Goal: Task Accomplishment & Management: Complete application form

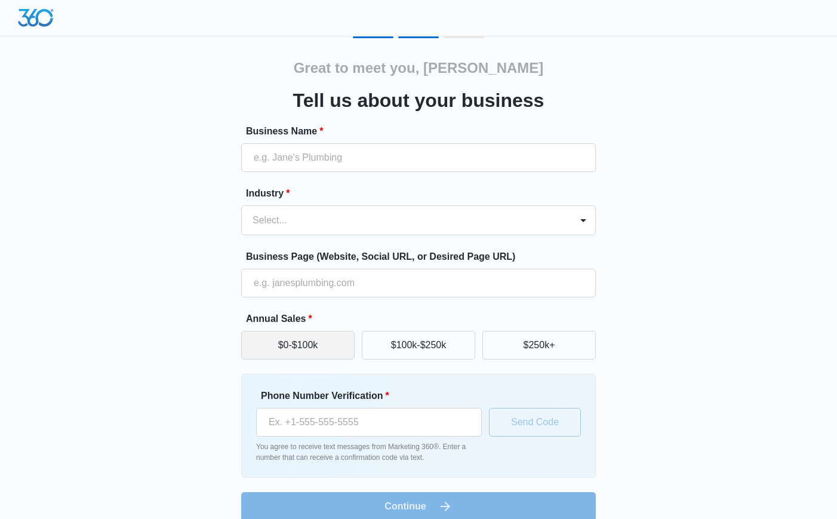
click at [289, 348] on button "$0-$100k" at bounding box center [297, 345] width 113 height 29
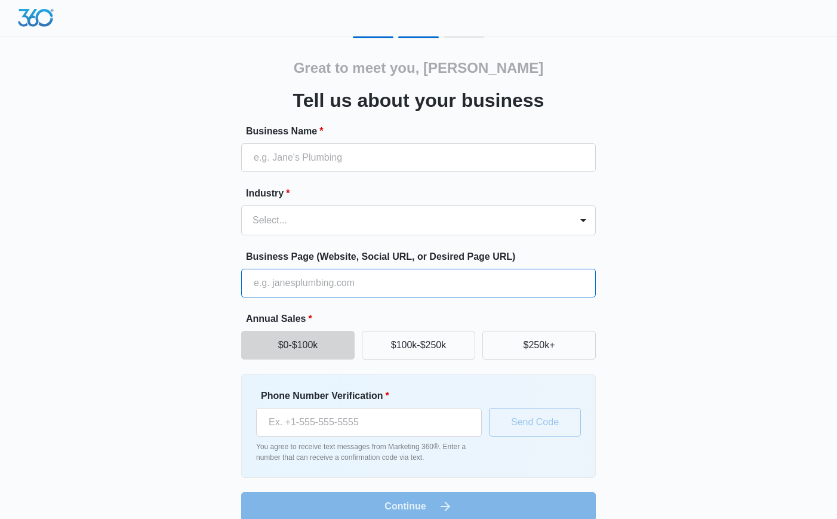
click at [313, 283] on input "Business Page (Website, Social URL, or Desired Page URL)" at bounding box center [418, 283] width 355 height 29
click at [318, 227] on div at bounding box center [404, 220] width 303 height 17
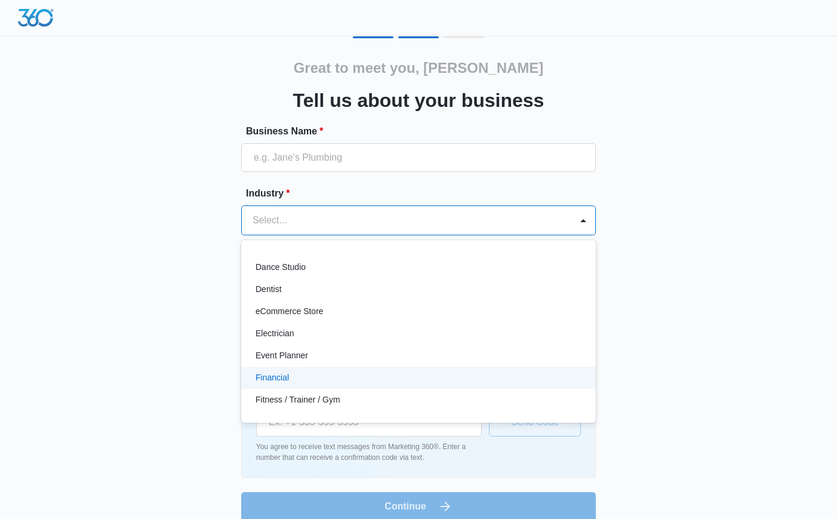
scroll to position [179, 0]
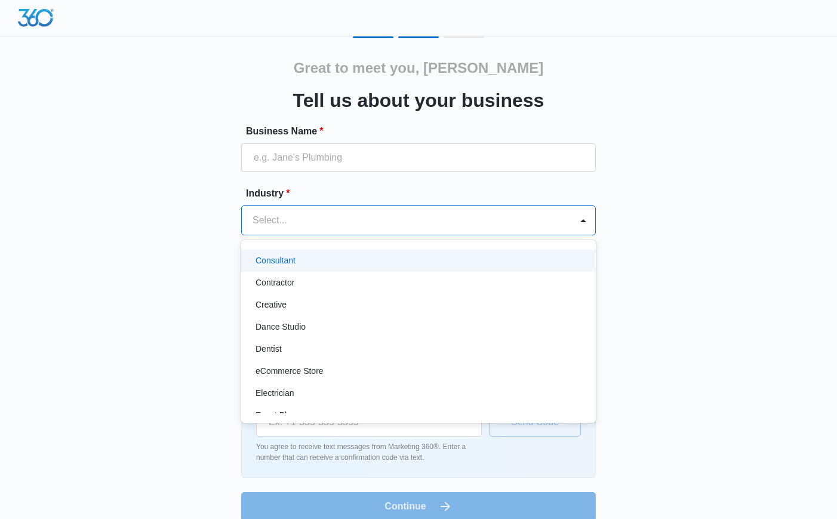
click at [308, 255] on div "Consultant" at bounding box center [418, 260] width 324 height 13
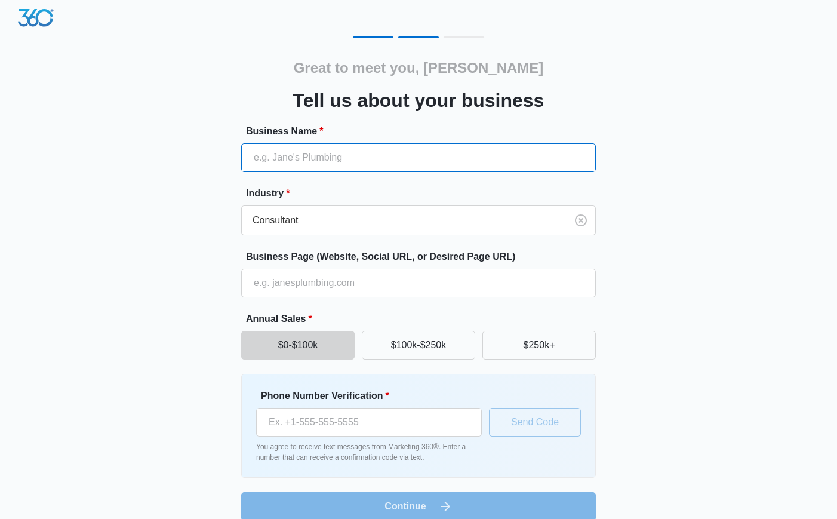
click at [312, 162] on input "Business Name *" at bounding box center [418, 157] width 355 height 29
type input "Sonder"
click at [149, 253] on div "Great to meet you, Shelby Tell us about your business Business Name * Sonder In…" at bounding box center [418, 278] width 717 height 484
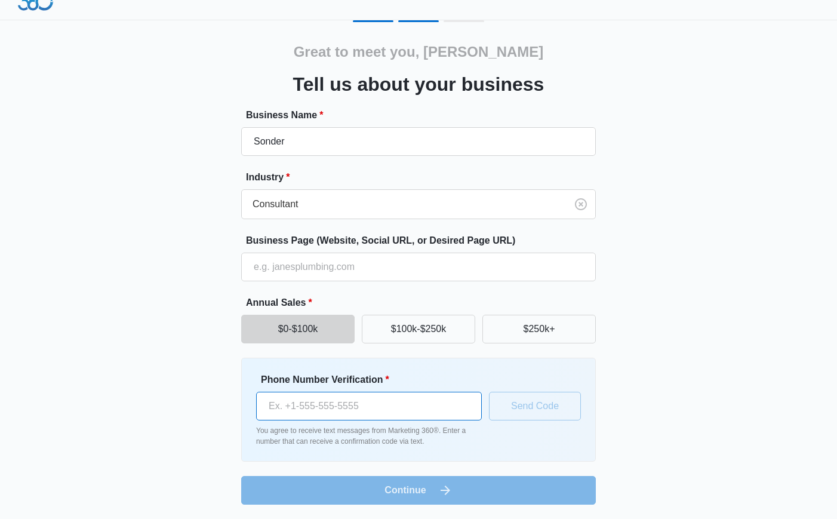
click at [420, 404] on input "Phone Number Verification *" at bounding box center [369, 406] width 226 height 29
type input "(832) 603-2735"
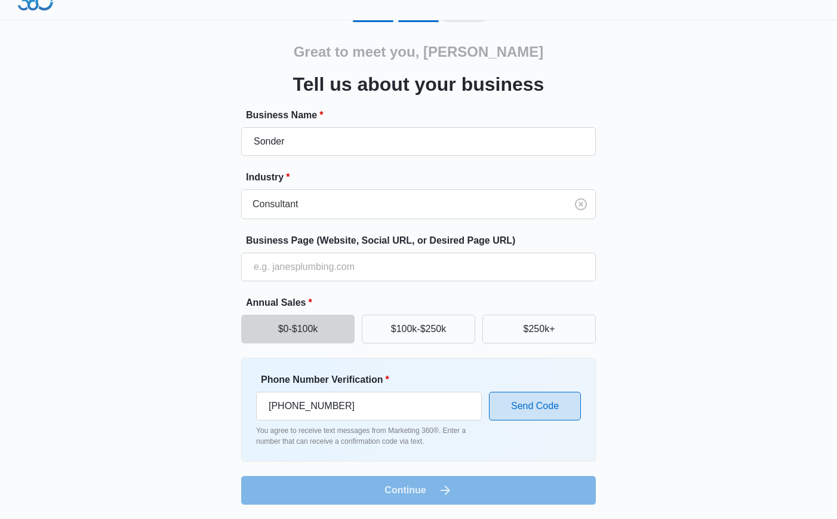
click at [573, 399] on button "Send Code" at bounding box center [535, 406] width 92 height 29
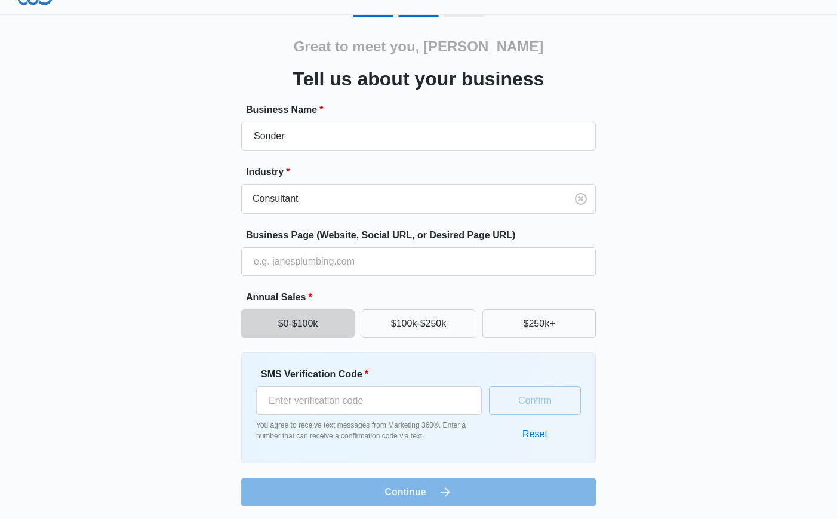
scroll to position [23, 0]
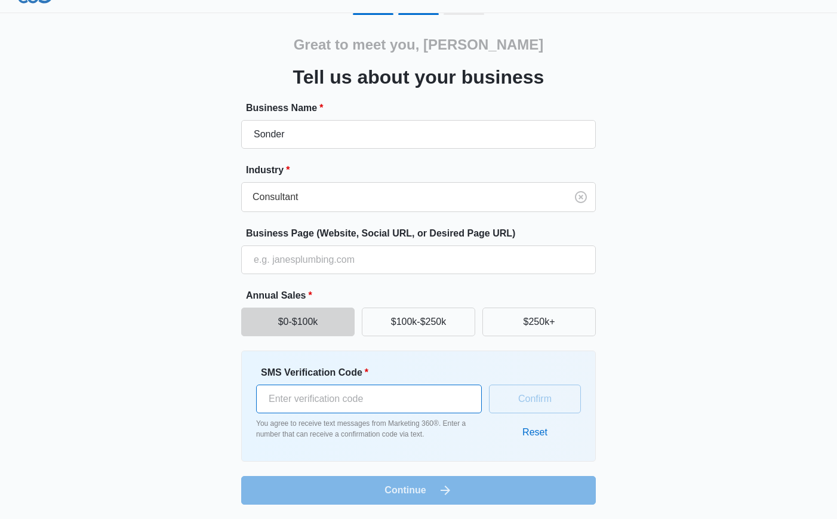
click at [367, 401] on input "SMS Verification Code *" at bounding box center [369, 399] width 226 height 29
type input "321698"
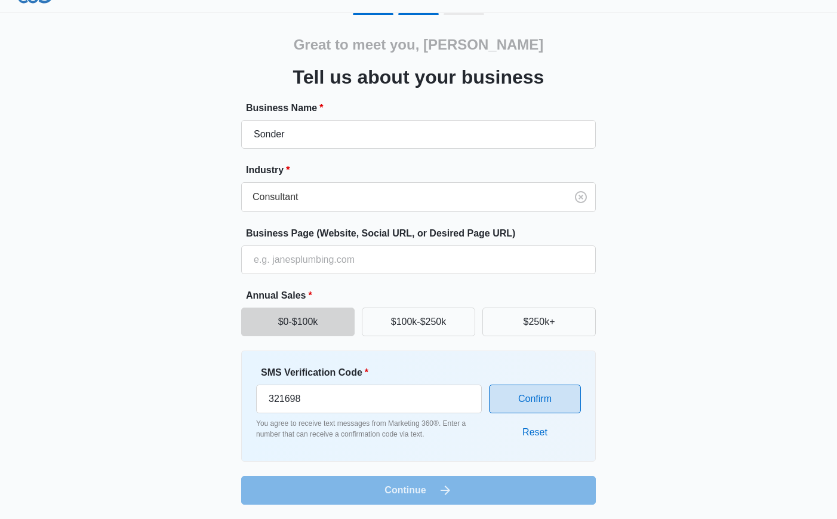
click at [507, 396] on button "Confirm" at bounding box center [535, 399] width 92 height 29
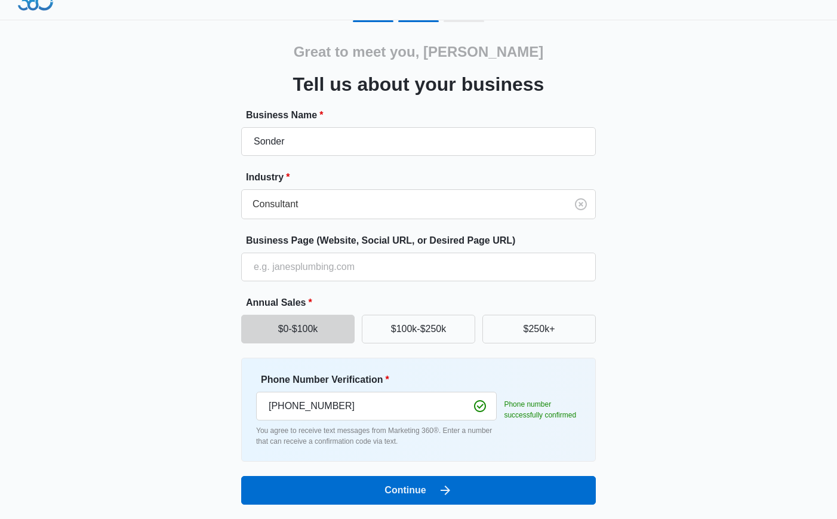
scroll to position [16, 0]
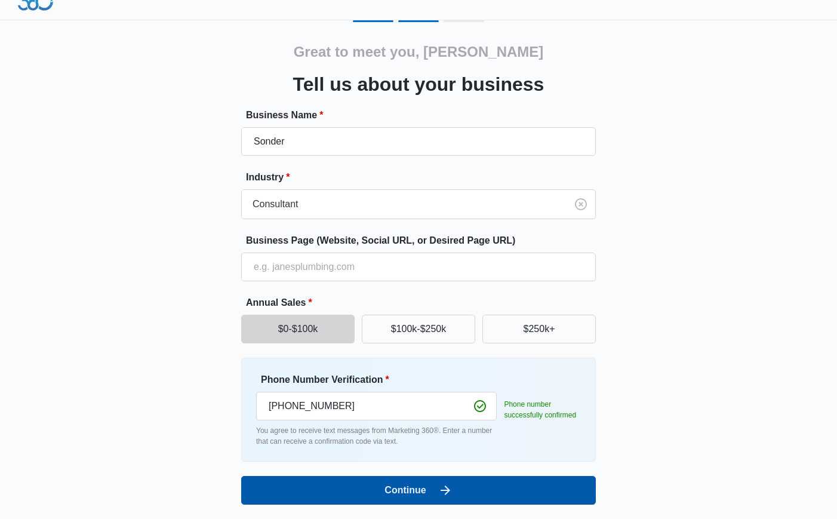
click at [468, 498] on button "Continue" at bounding box center [418, 490] width 355 height 29
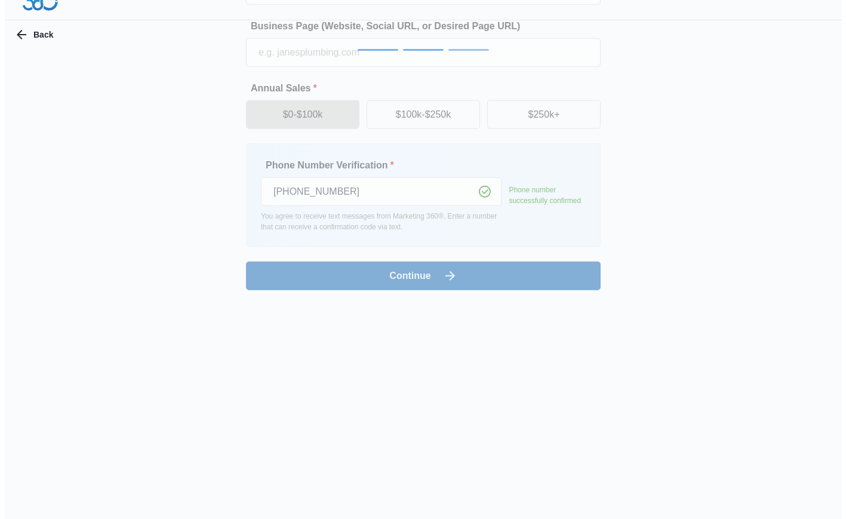
scroll to position [0, 0]
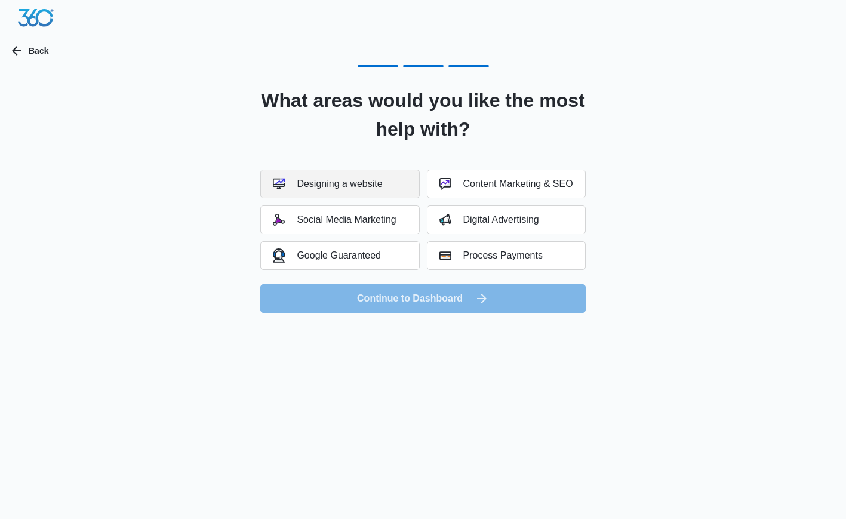
click at [403, 181] on button "Designing a website" at bounding box center [339, 184] width 159 height 29
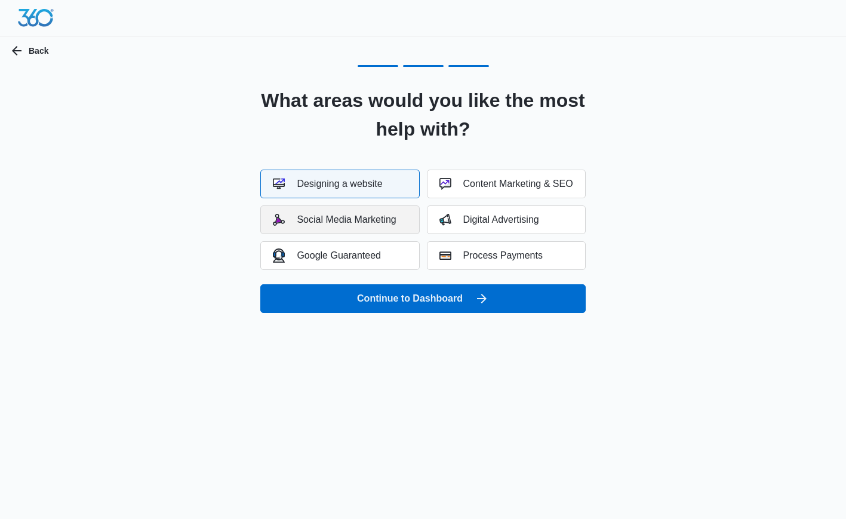
click at [392, 210] on button "Social Media Marketing" at bounding box center [339, 219] width 159 height 29
click at [506, 220] on div "Digital Advertising" at bounding box center [490, 220] width 100 height 12
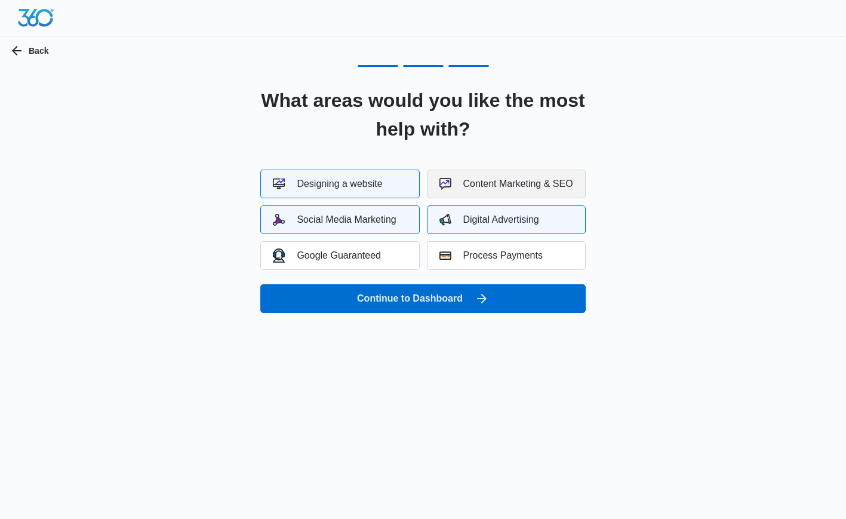
click at [507, 188] on div "Content Marketing & SEO" at bounding box center [507, 184] width 134 height 12
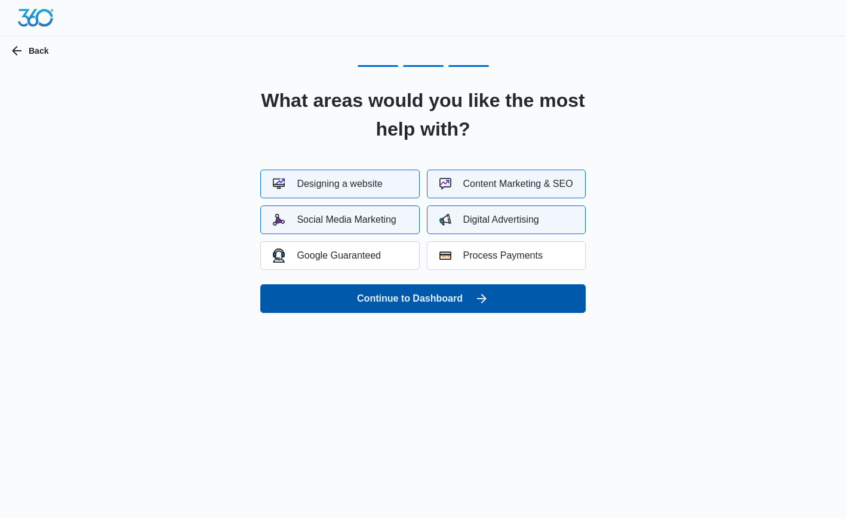
click at [484, 298] on icon "submit" at bounding box center [482, 299] width 10 height 10
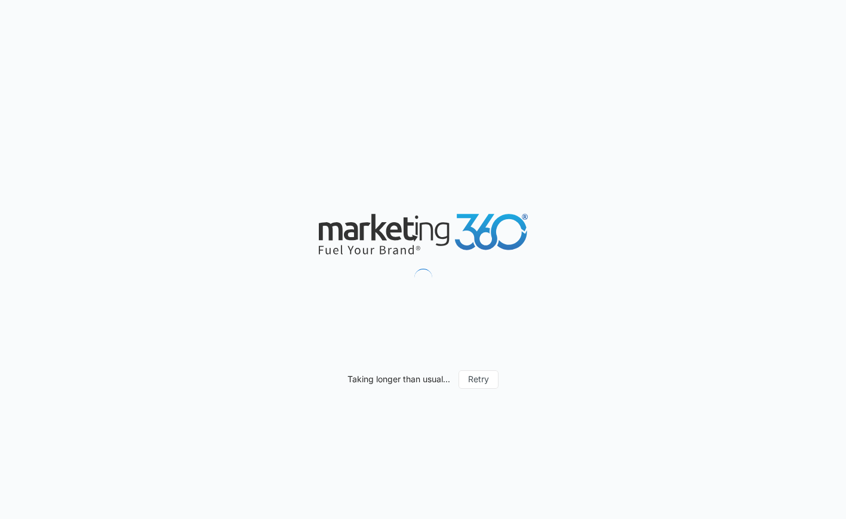
drag, startPoint x: 0, startPoint y: 0, endPoint x: 788, endPoint y: 222, distance: 818.5
click at [788, 222] on div "Taking longer than usual... Retry" at bounding box center [423, 259] width 846 height 519
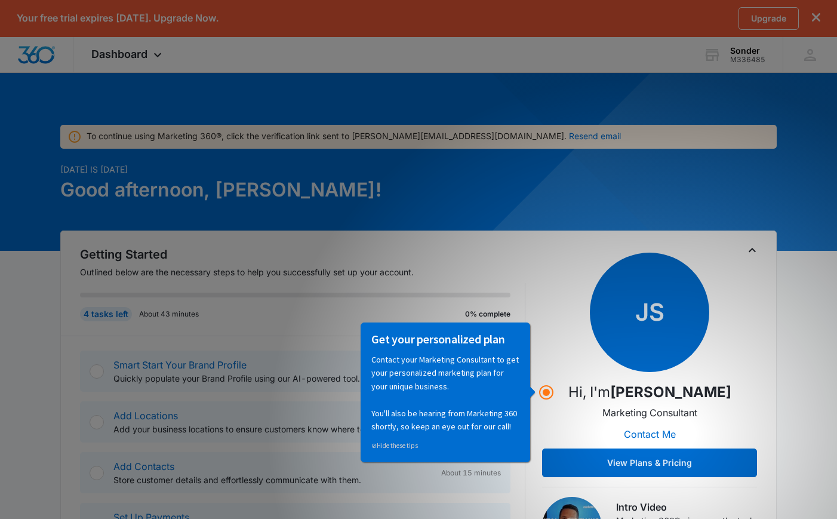
click at [526, 250] on div "Getting Started Outlined below are the necessary steps to help you successfully…" at bounding box center [418, 408] width 677 height 326
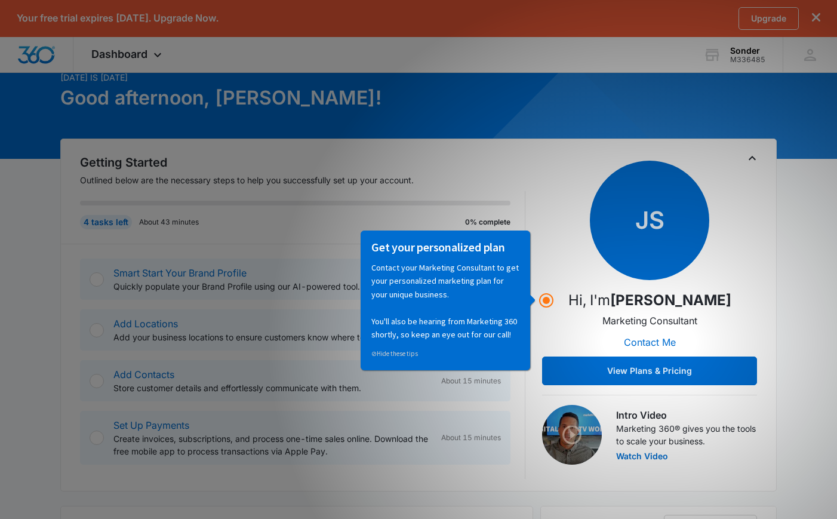
scroll to position [179, 0]
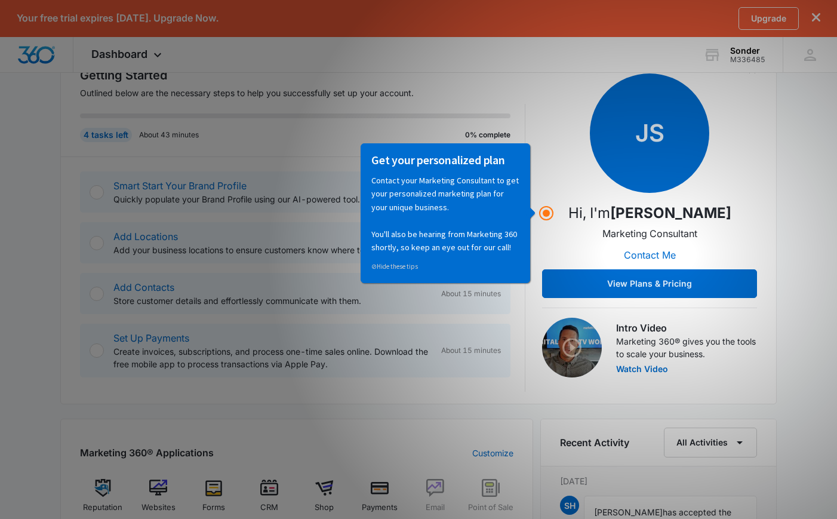
click at [597, 198] on div "JS Hi, I'm [PERSON_NAME] Marketing Consultant Contact Me View Plans & Pricing" at bounding box center [649, 185] width 215 height 225
click at [423, 196] on p "Contact your Marketing Consultant to get your personalized marketing plan for y…" at bounding box center [445, 213] width 148 height 80
click at [412, 263] on link "⊘ Hide these tips" at bounding box center [394, 266] width 47 height 8
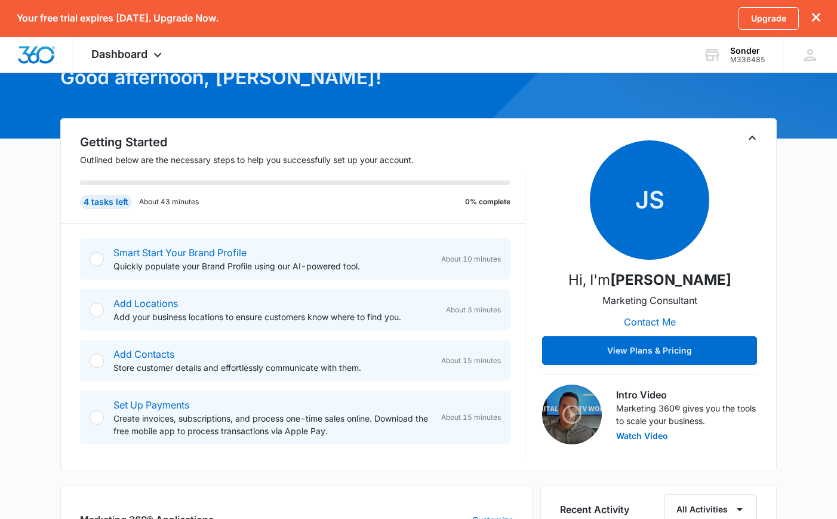
scroll to position [0, 0]
